Goal: Navigation & Orientation: Find specific page/section

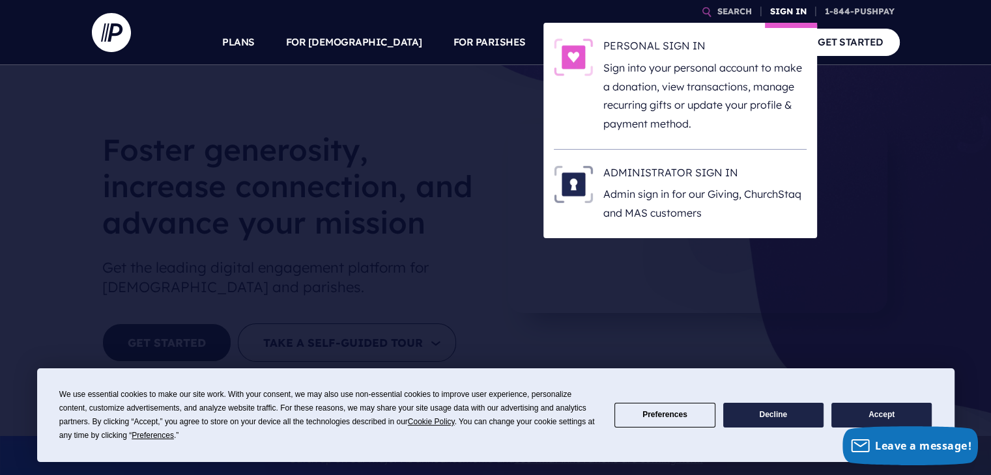
click at [787, 12] on link "SIGN IN" at bounding box center [788, 11] width 47 height 23
